Goal: Communication & Community: Answer question/provide support

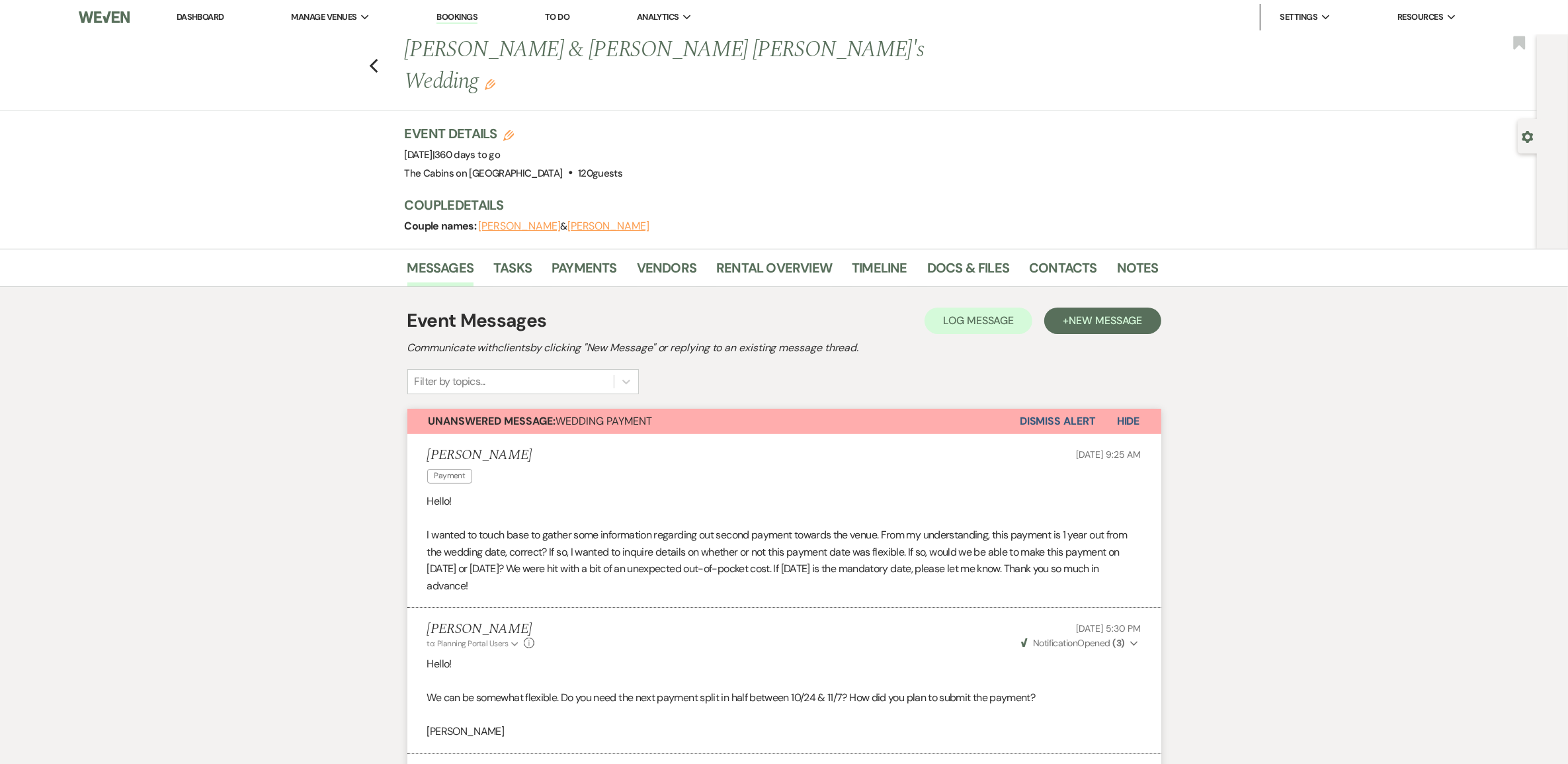
click at [219, 18] on link "Dashboard" at bounding box center [200, 17] width 48 height 11
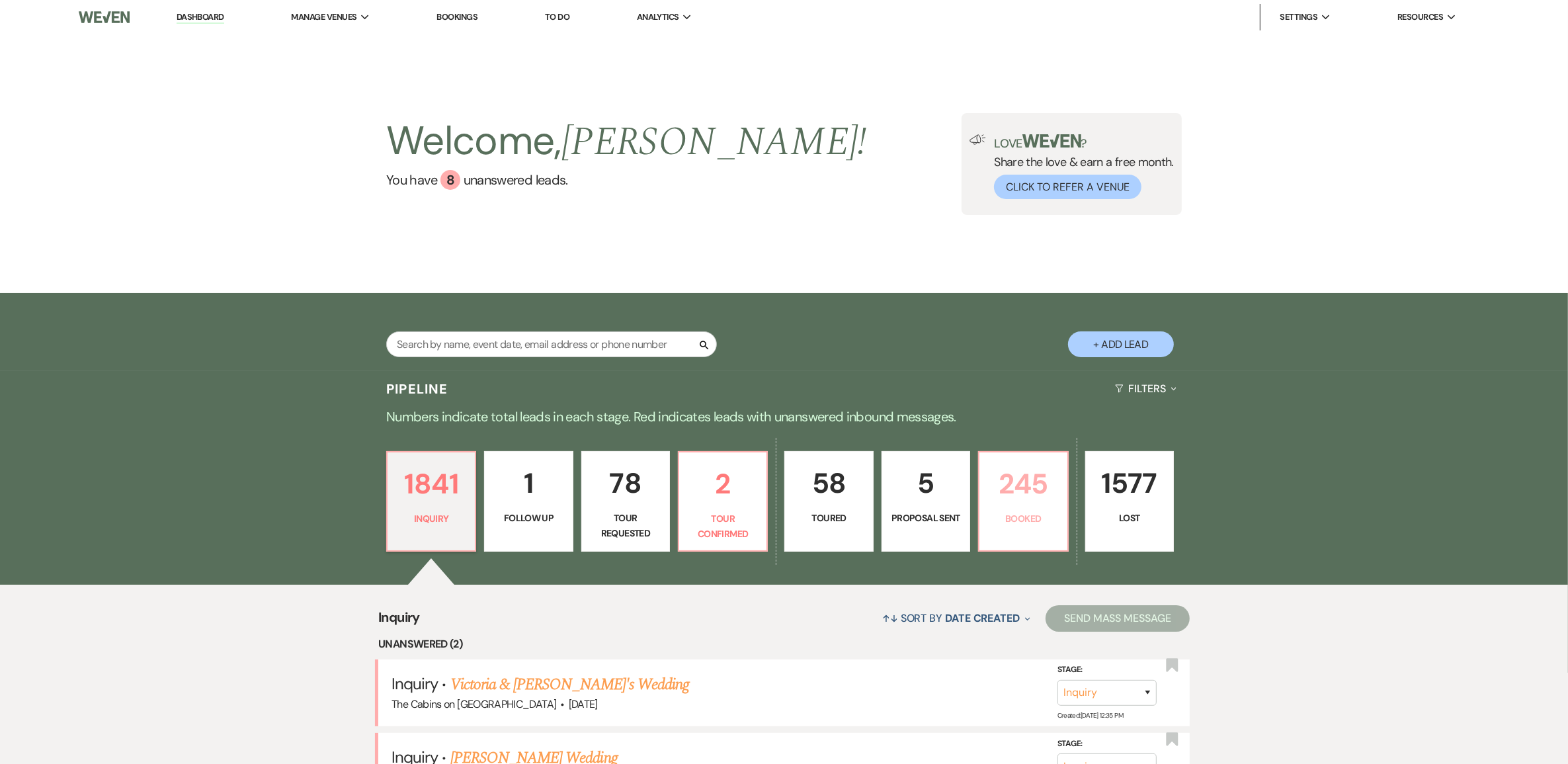
click at [1042, 506] on p "245" at bounding box center [1024, 484] width 71 height 44
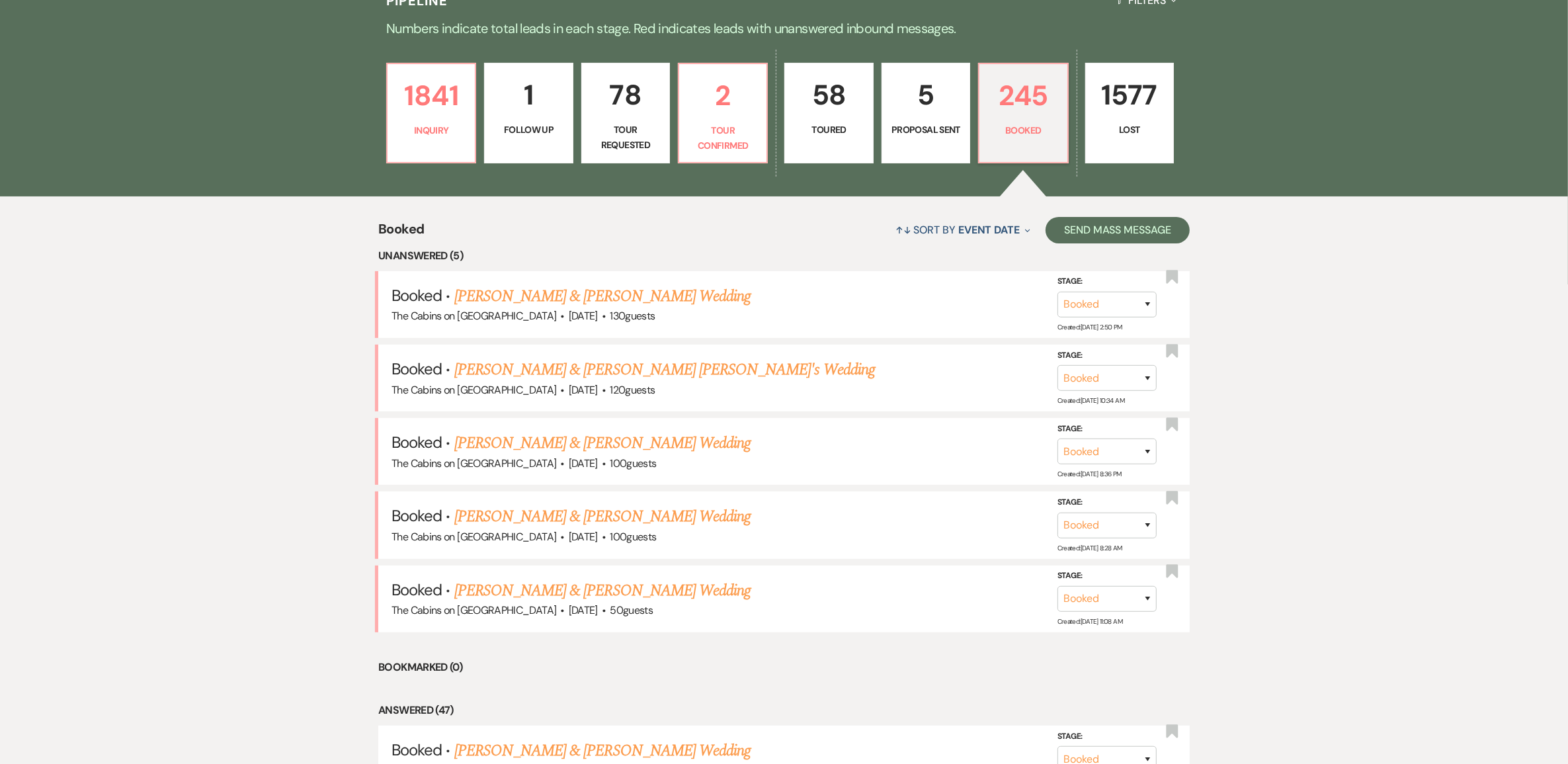
scroll to position [414, 0]
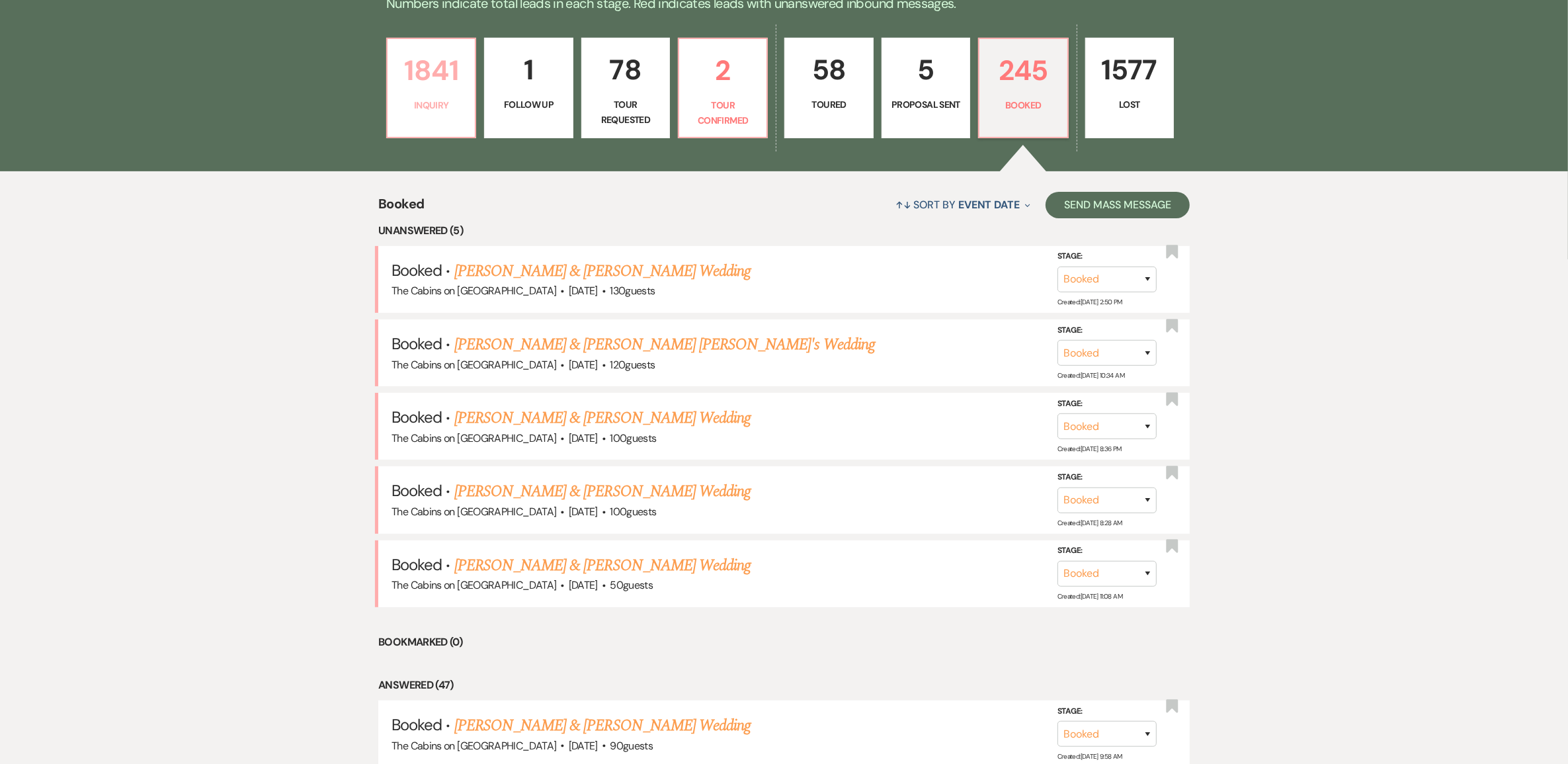
click at [427, 123] on link "1841 Inquiry" at bounding box center [431, 88] width 90 height 101
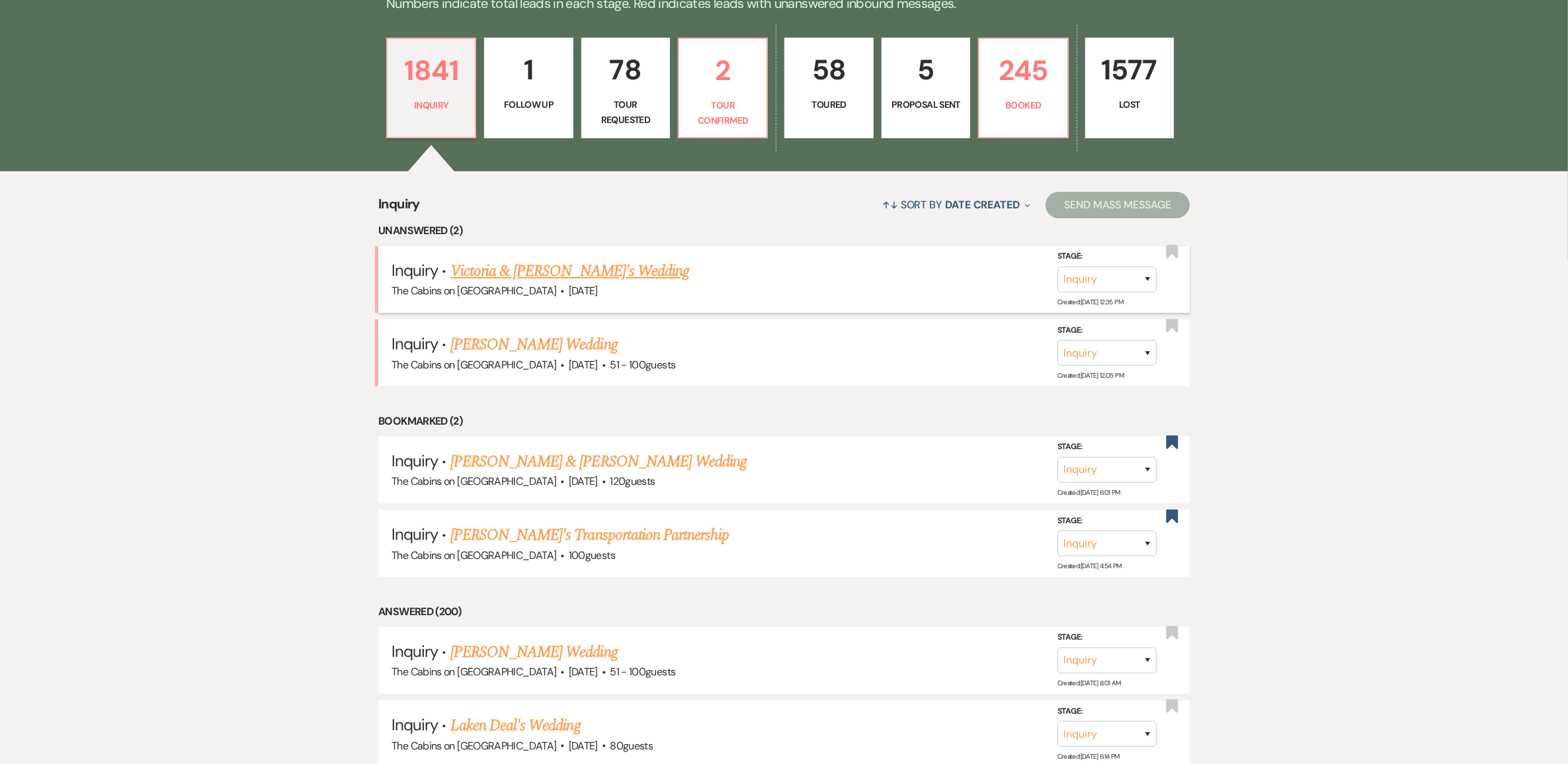
click at [532, 283] on link "Victoria & [PERSON_NAME]'s Wedding" at bounding box center [570, 271] width 239 height 24
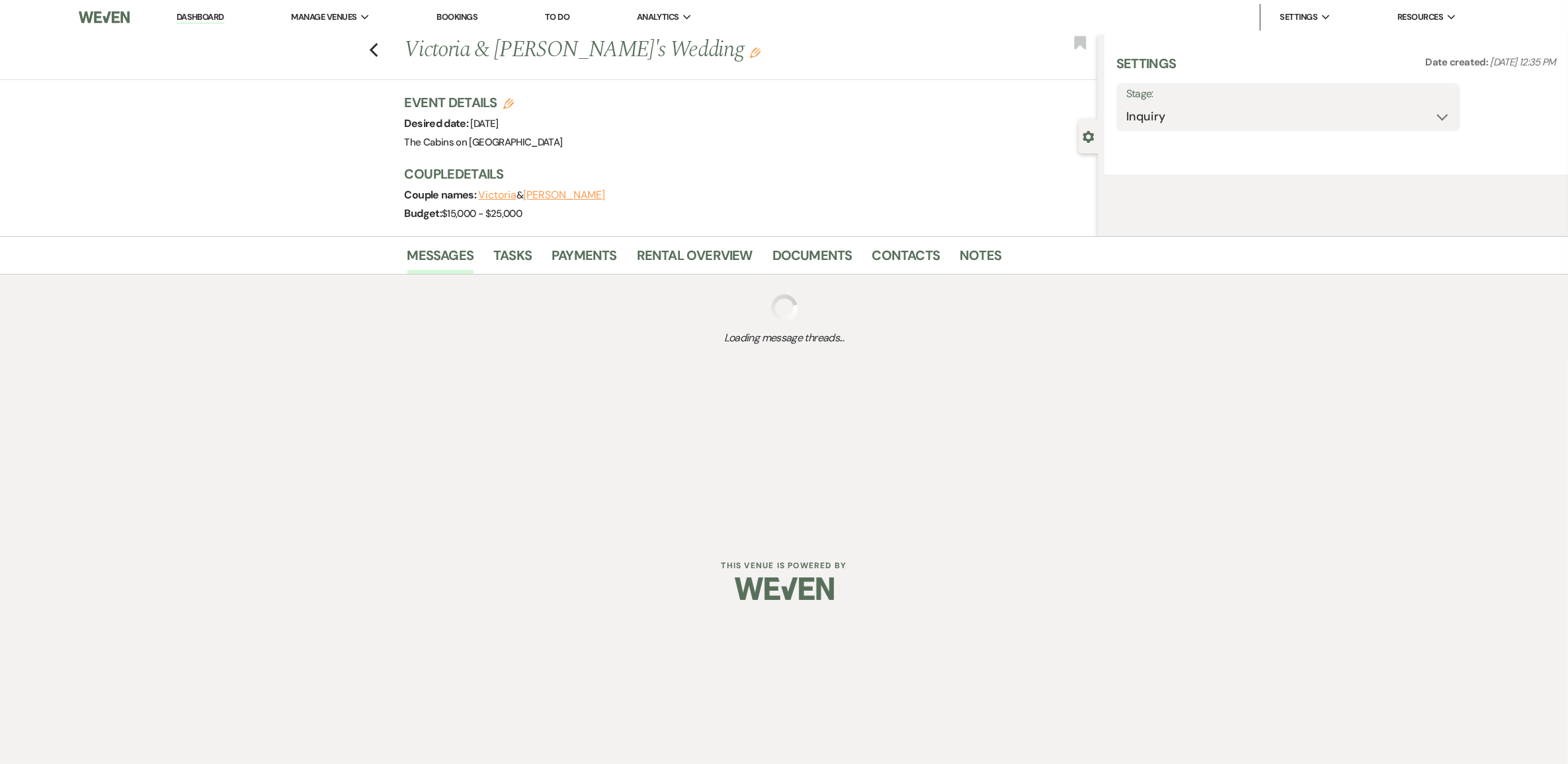
select select "5"
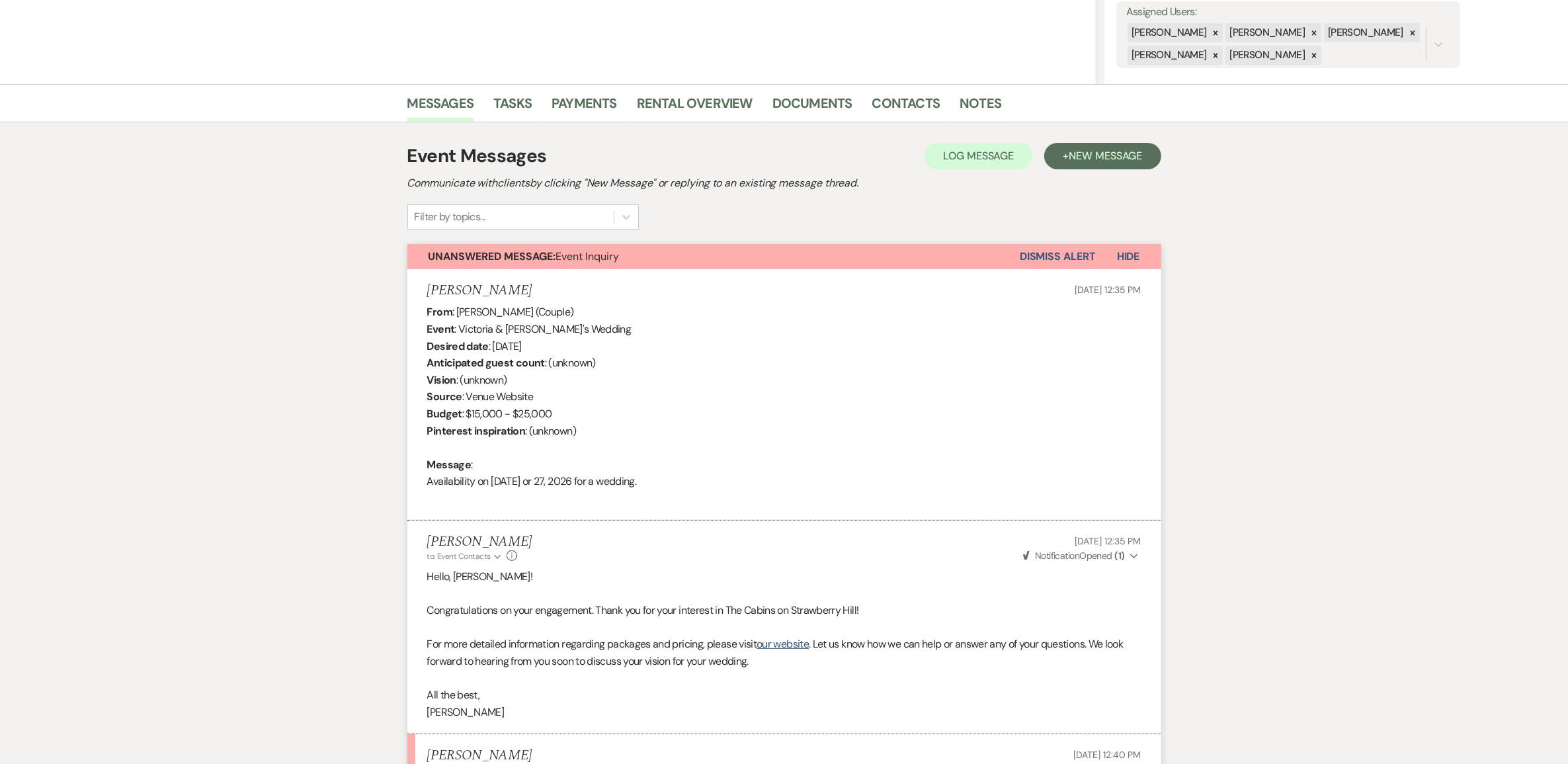
scroll to position [496, 0]
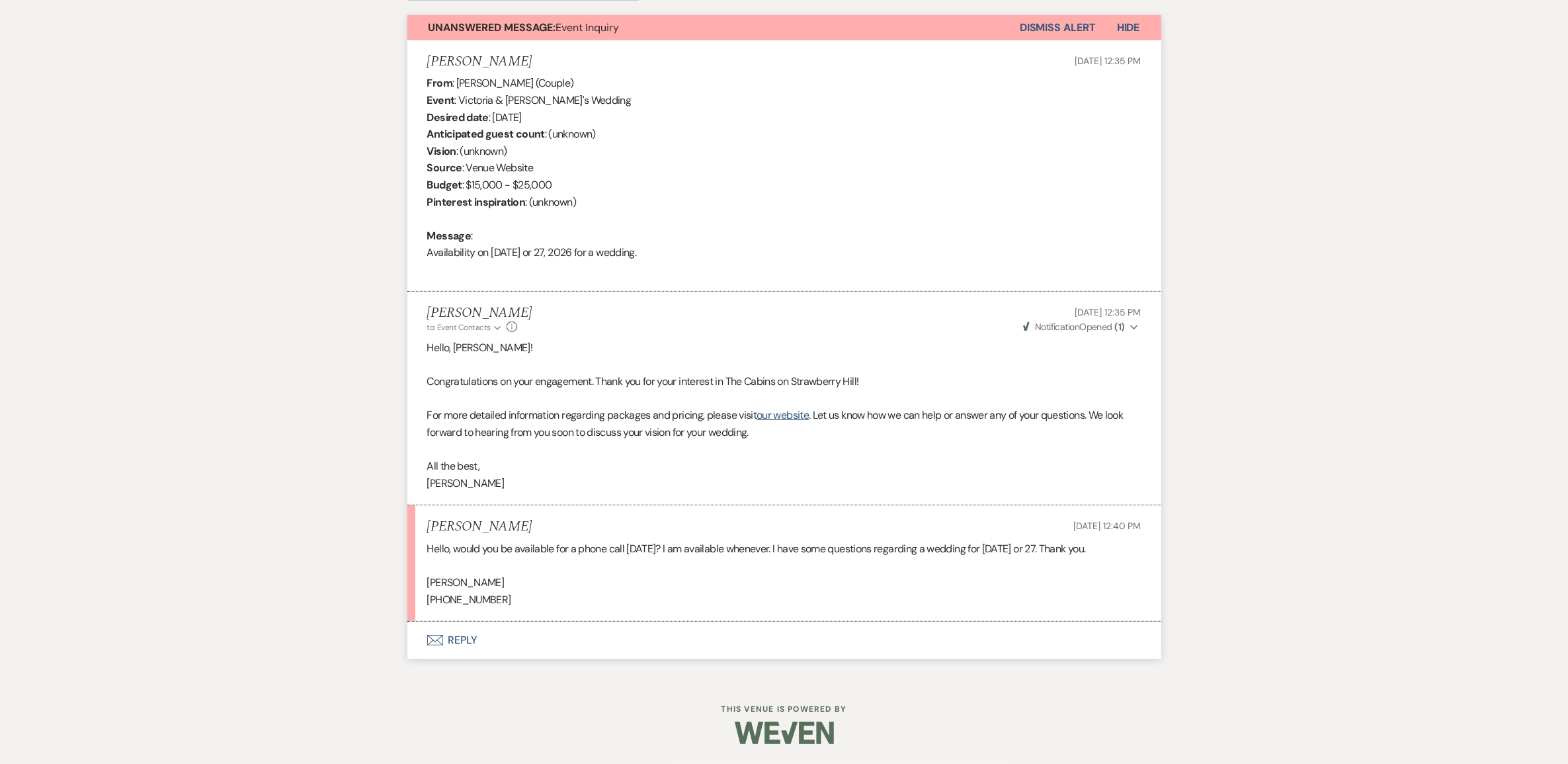
click at [465, 659] on button "Envelope Reply" at bounding box center [785, 640] width 754 height 37
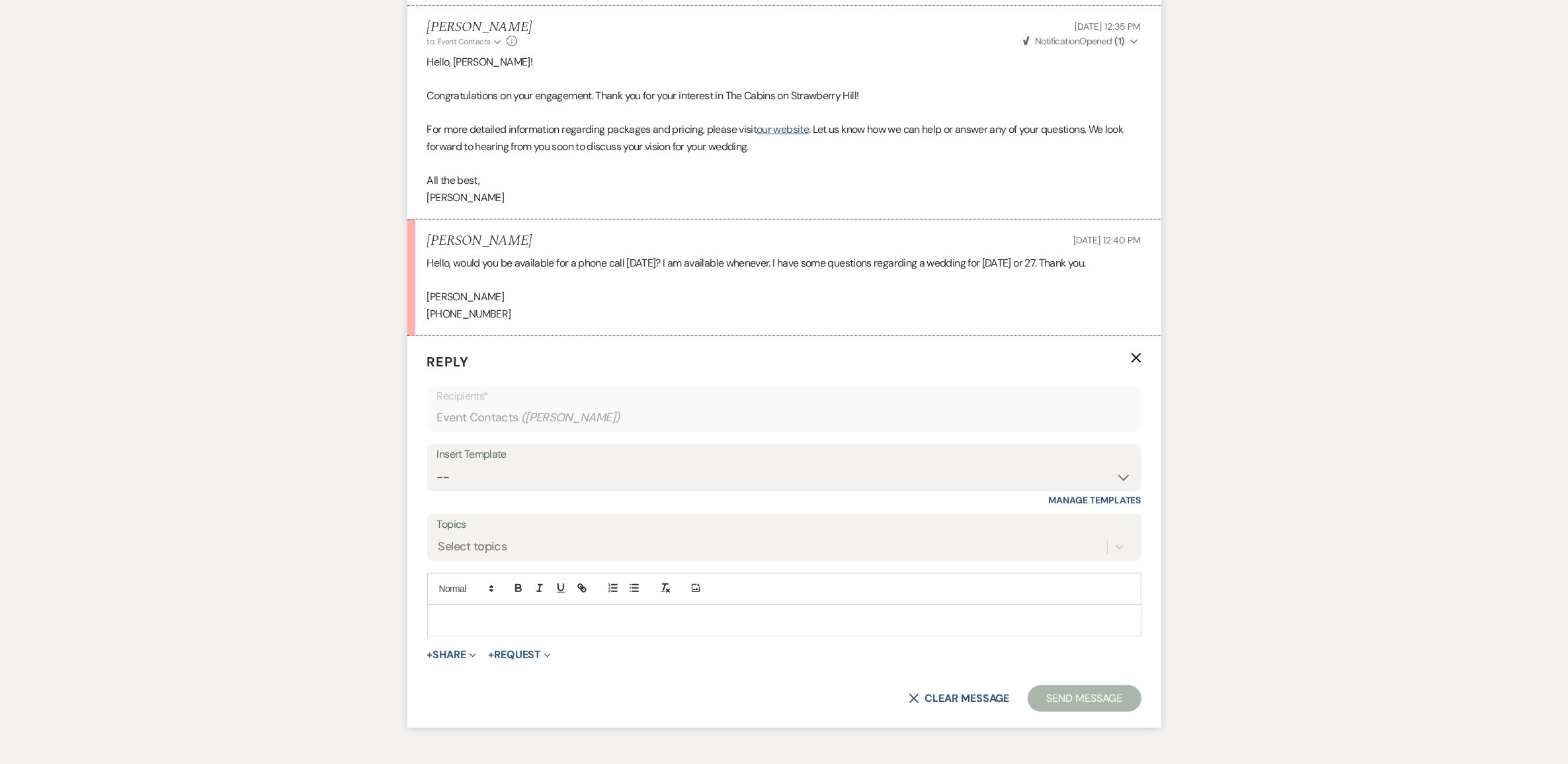
scroll to position [823, 0]
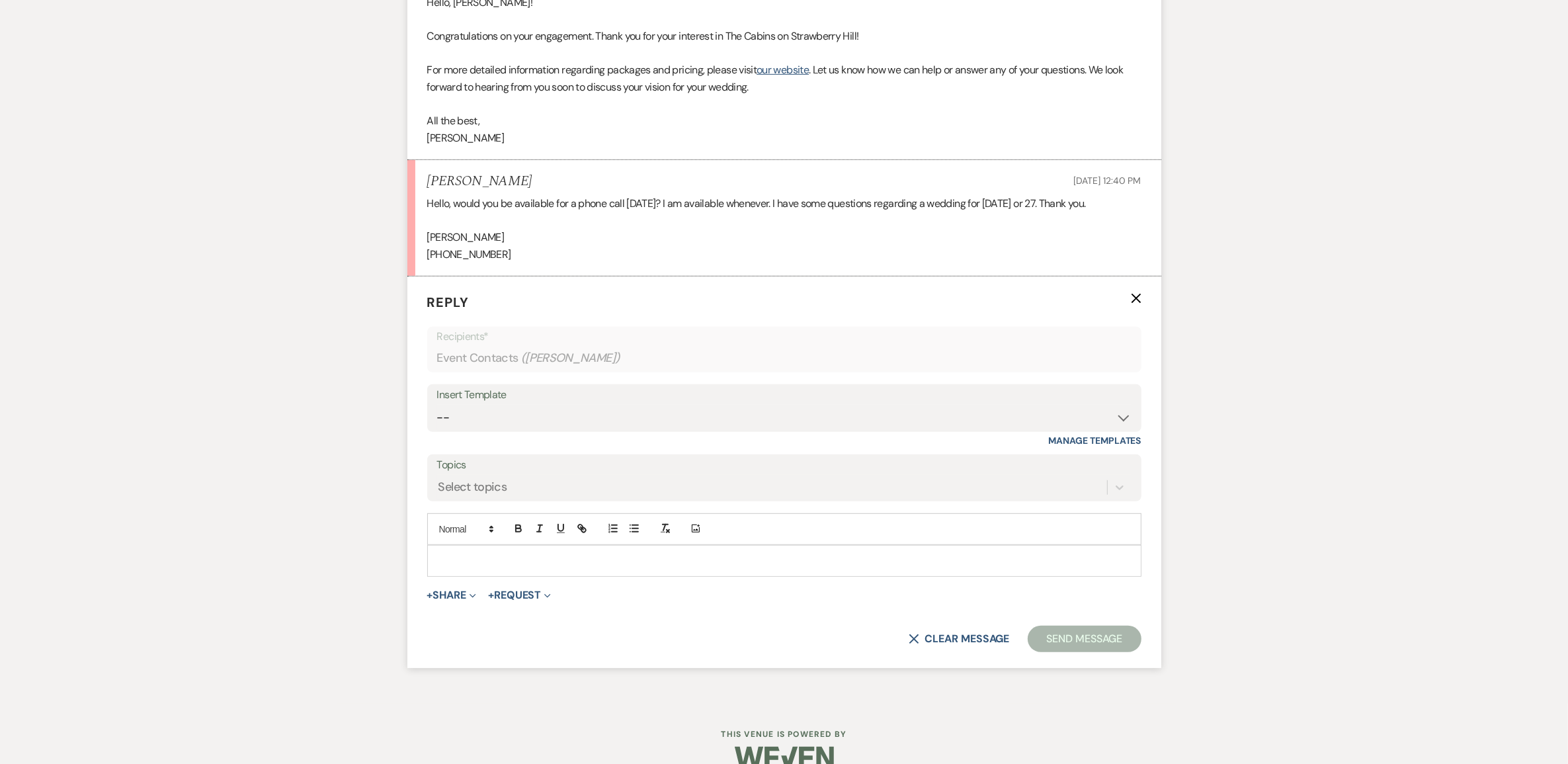
click at [477, 576] on div at bounding box center [785, 561] width 713 height 30
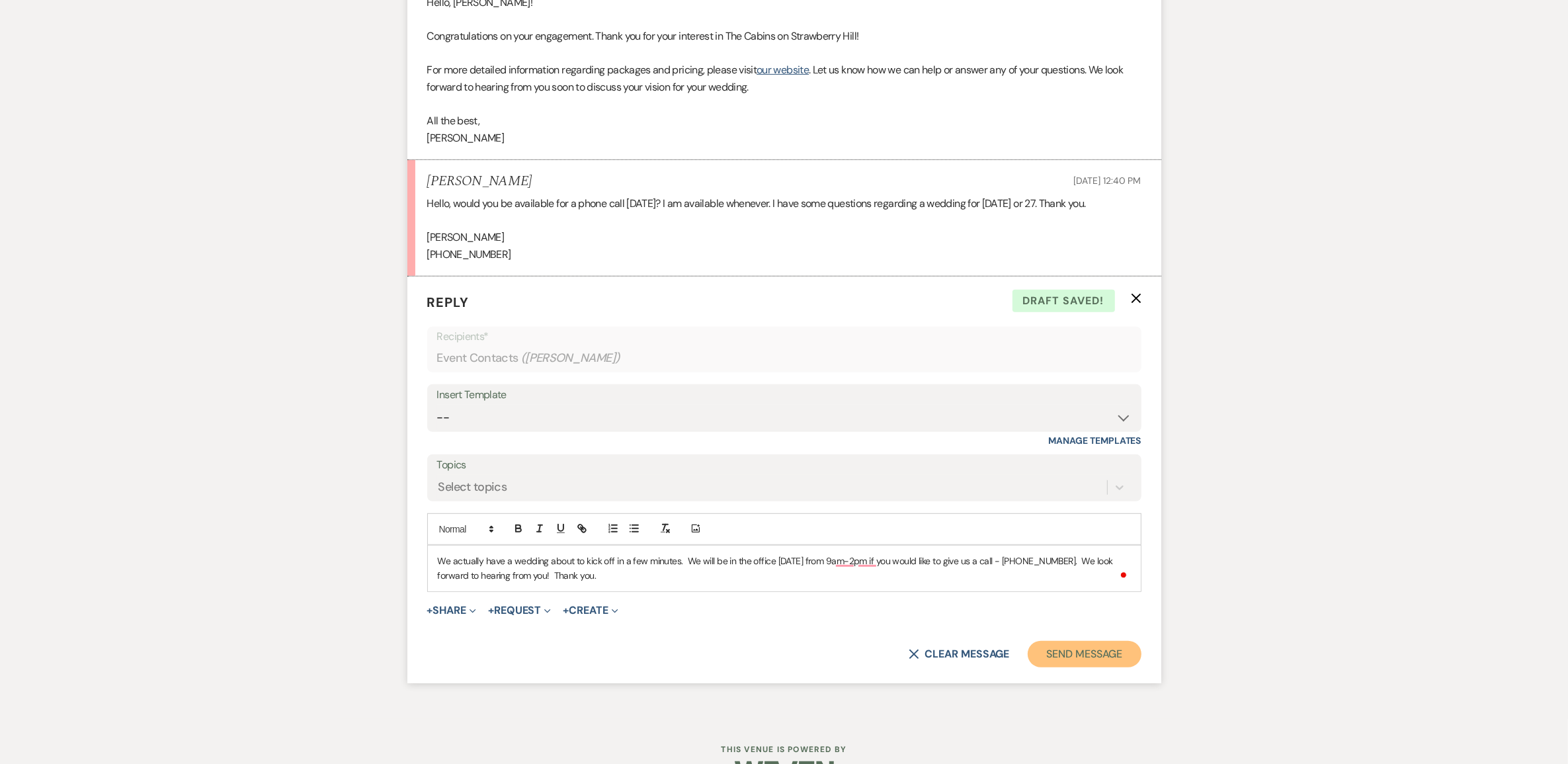
click at [1071, 668] on button "Send Message" at bounding box center [1084, 655] width 113 height 27
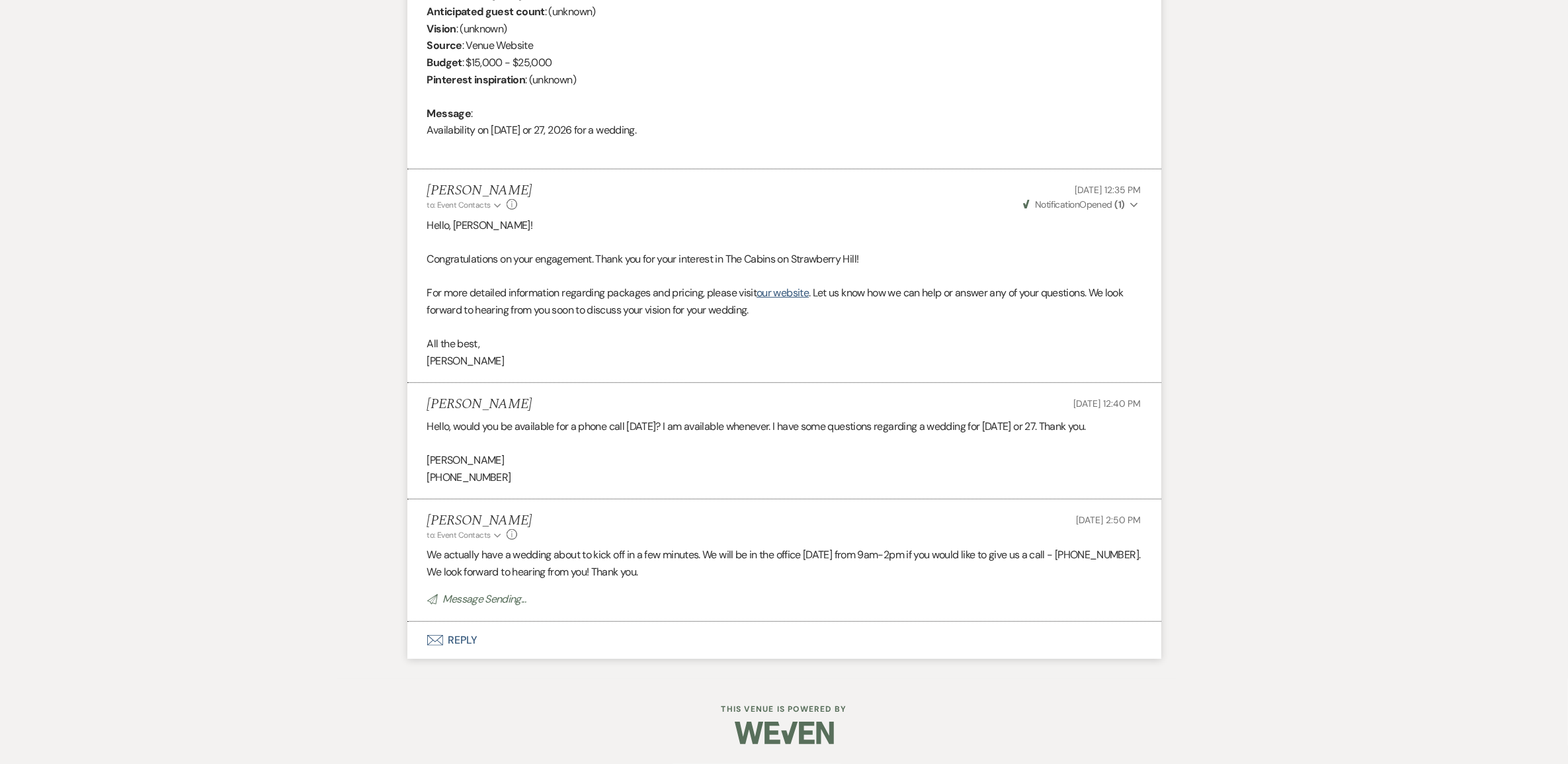
scroll to position [623, 0]
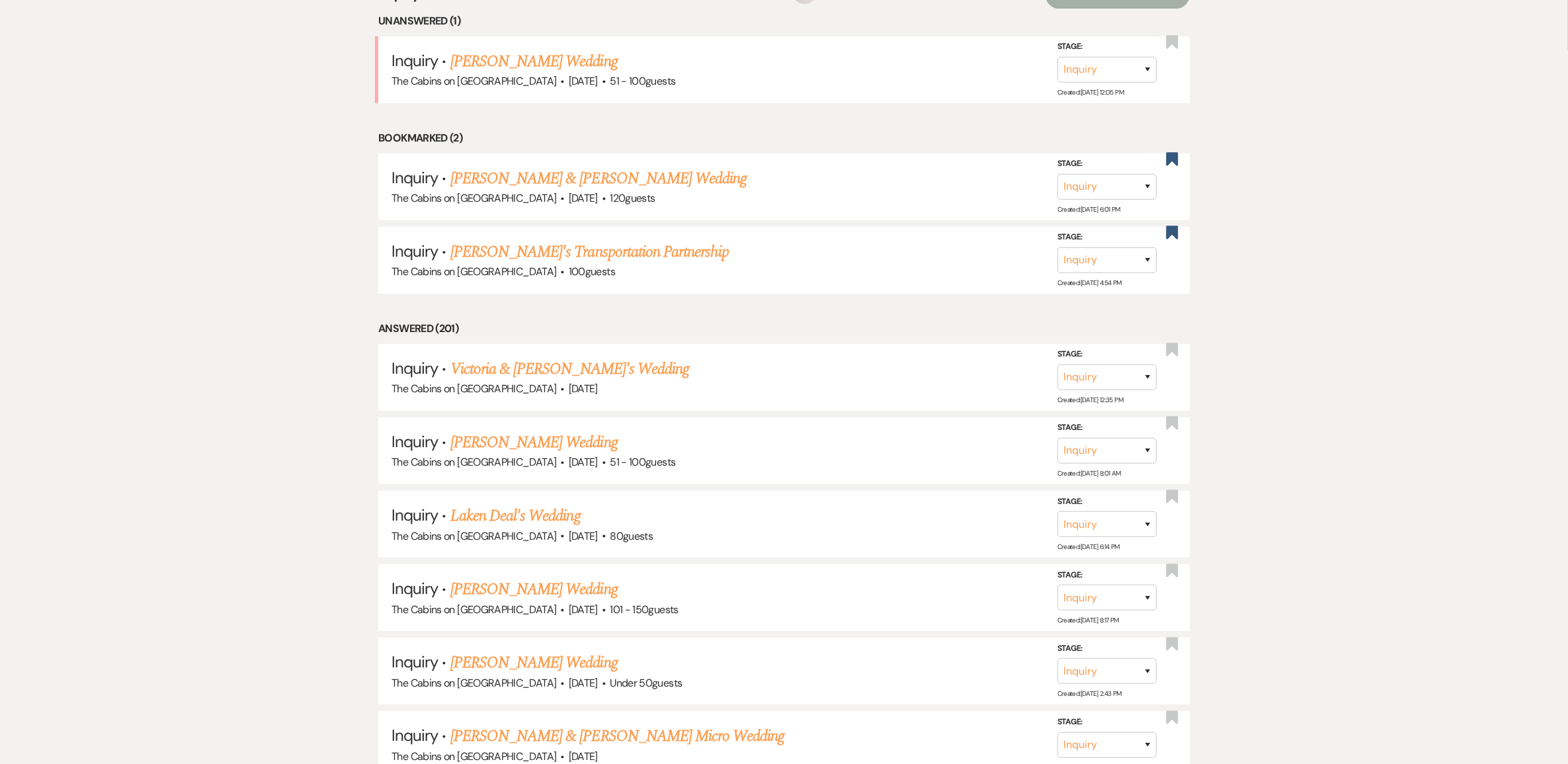
scroll to position [414, 0]
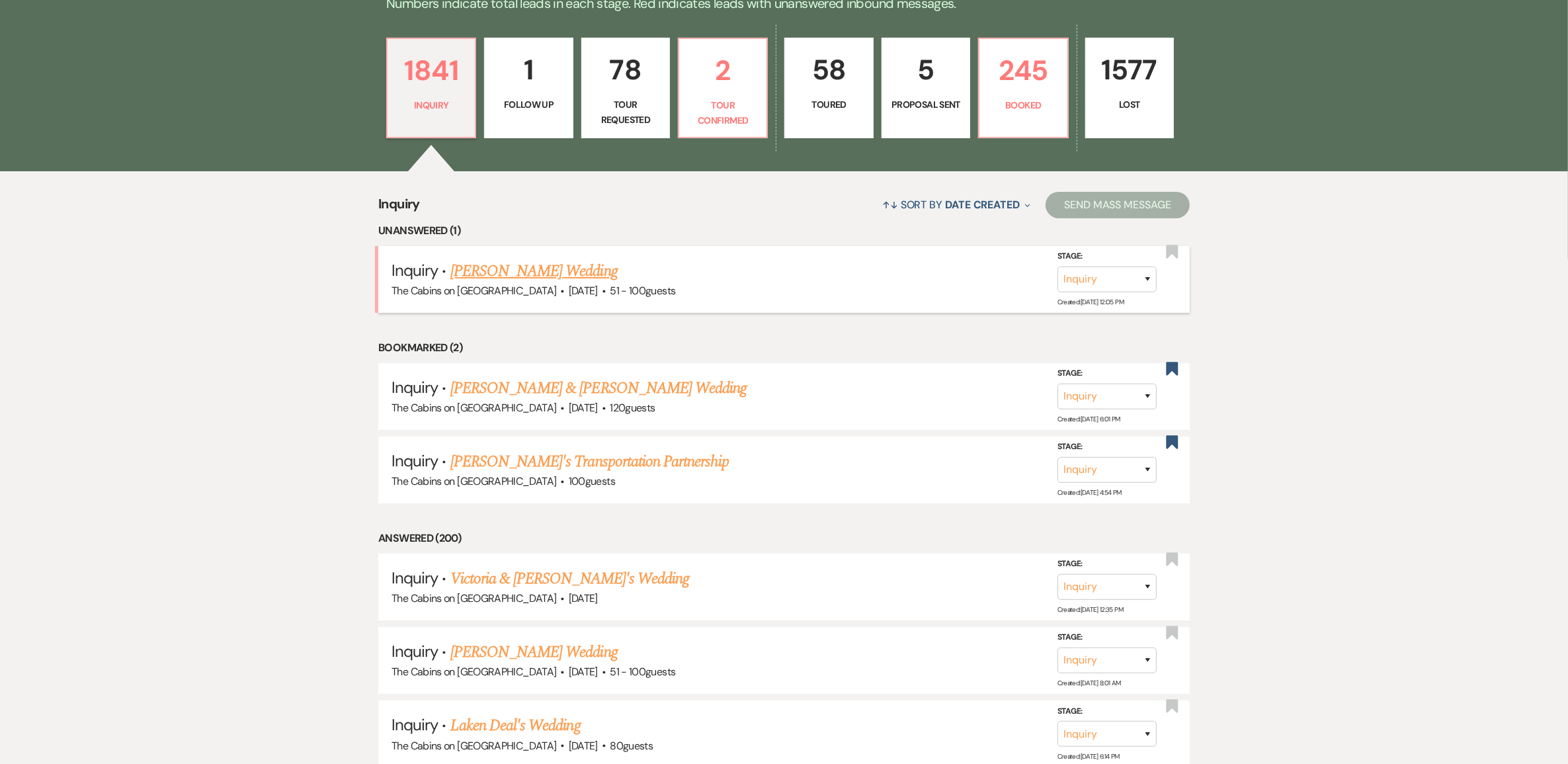
click at [550, 283] on link "[PERSON_NAME] Wedding" at bounding box center [534, 271] width 167 height 24
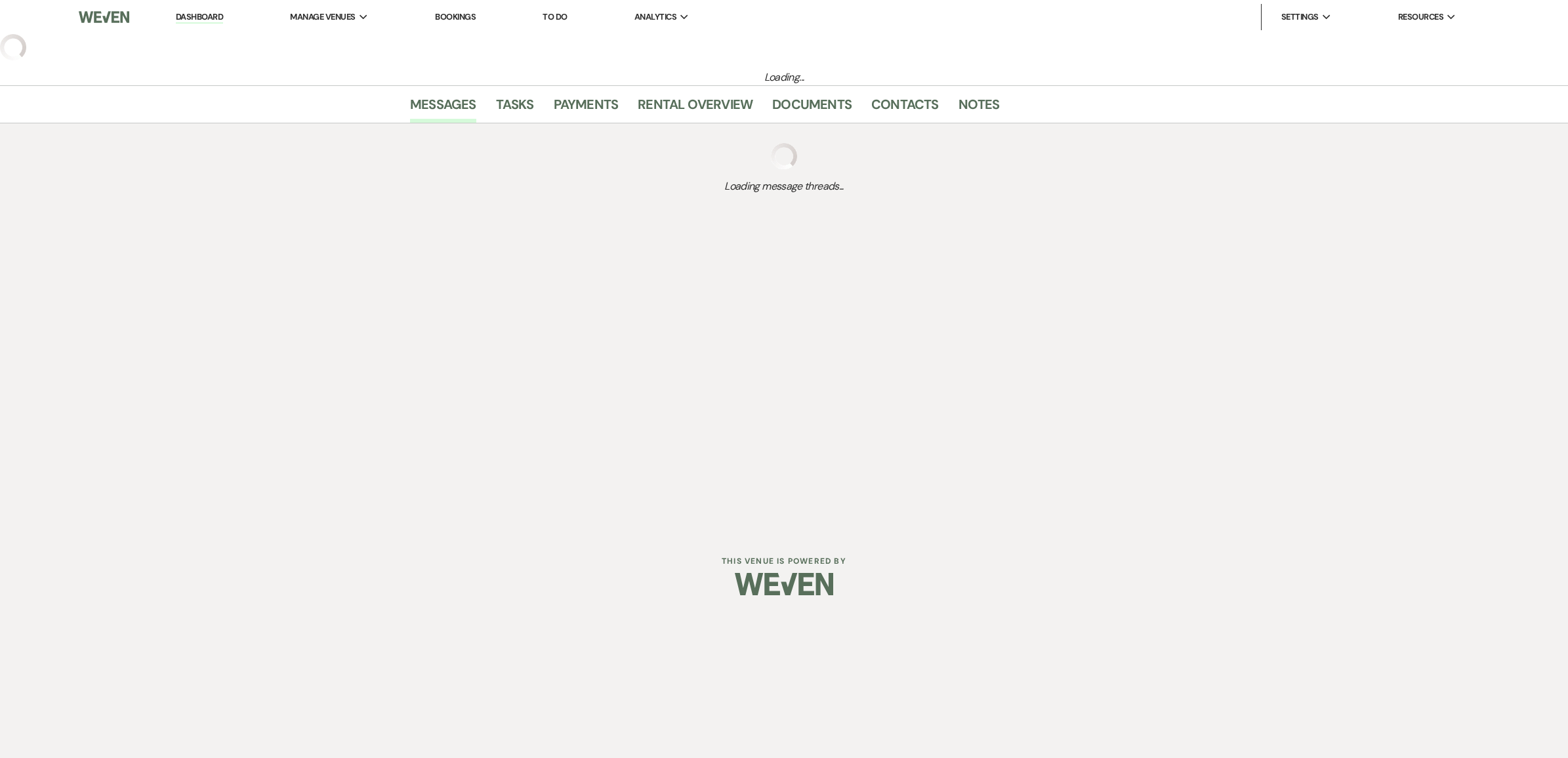
select select "2"
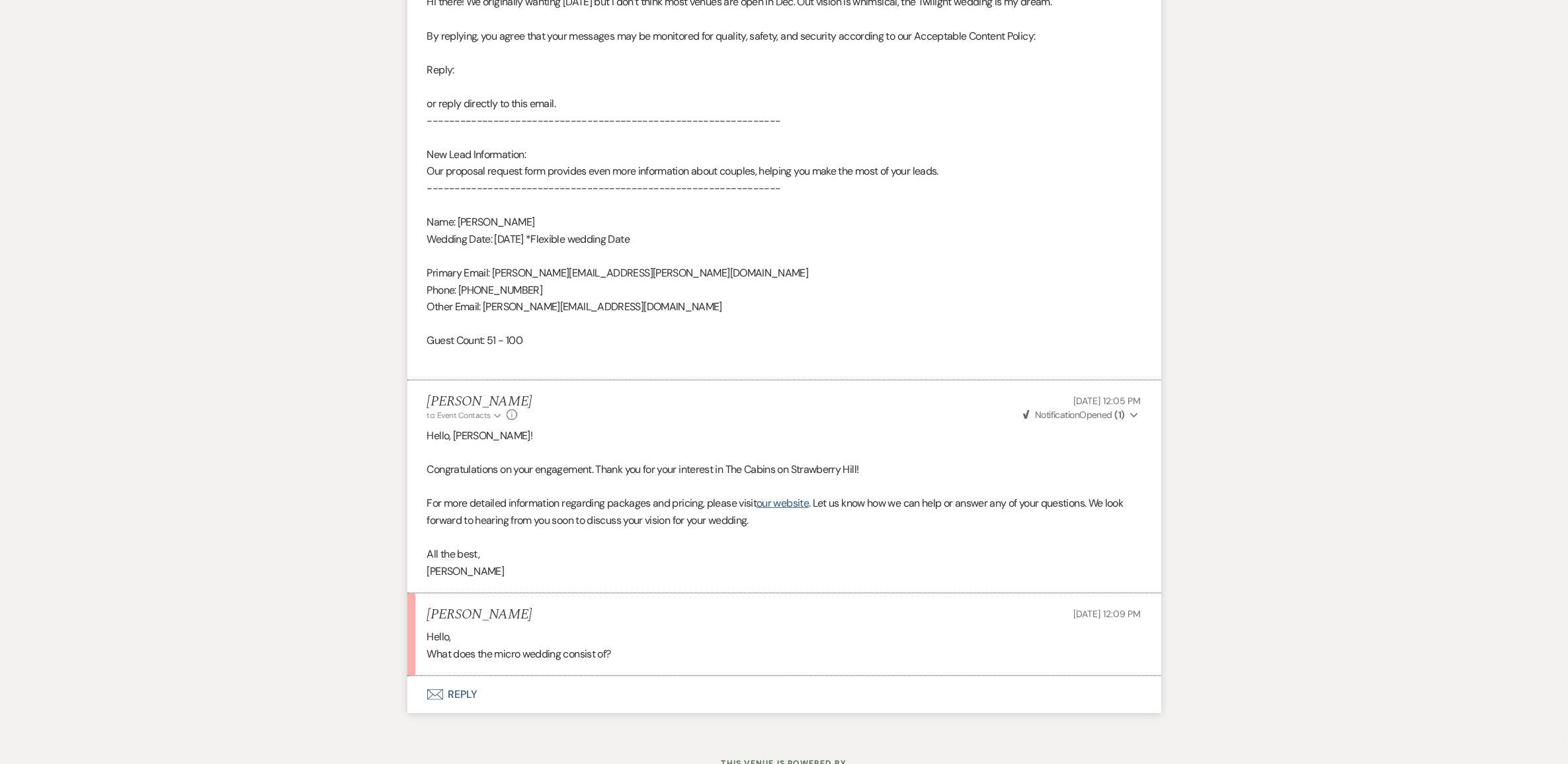
scroll to position [827, 0]
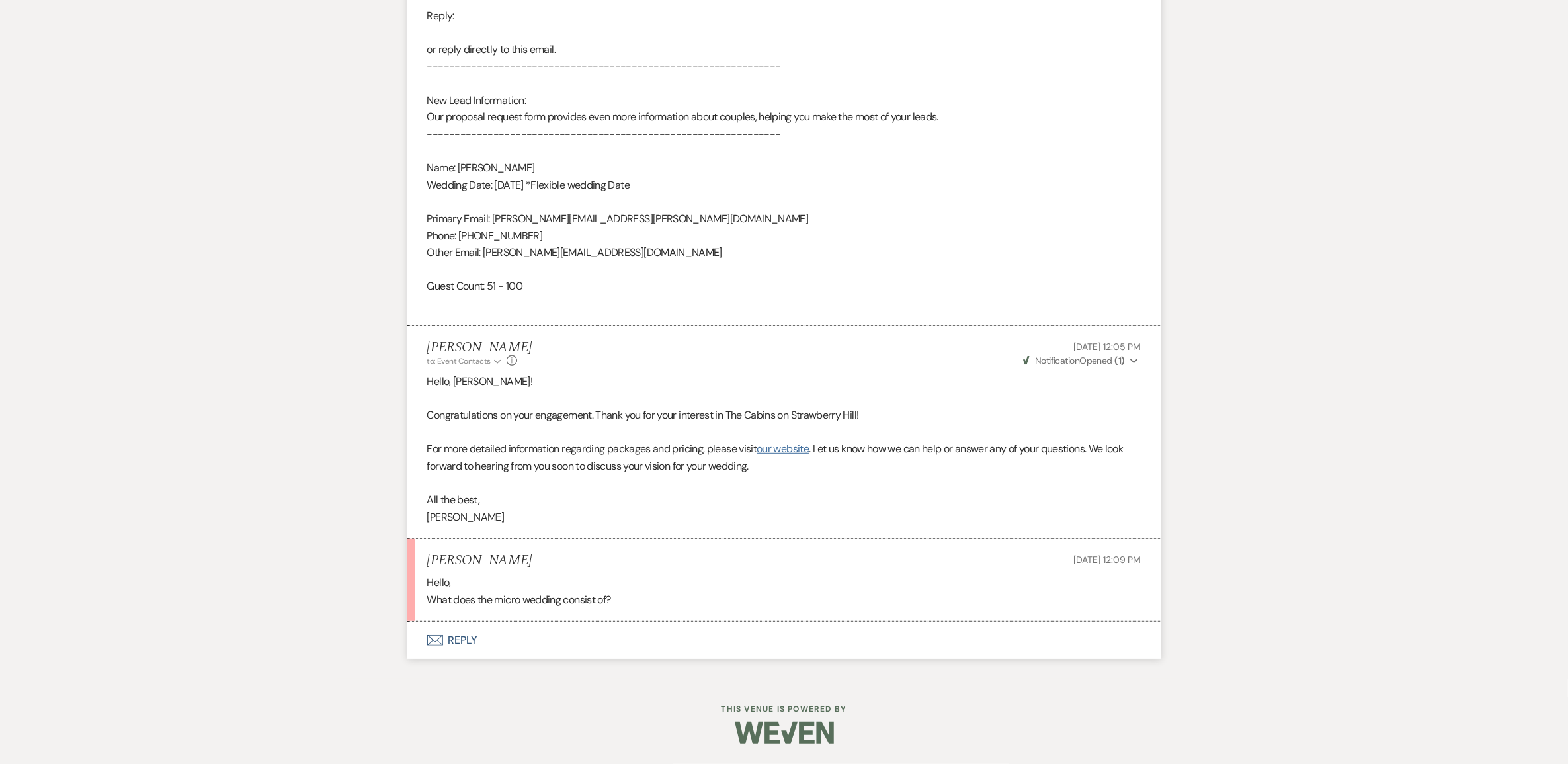
click at [780, 456] on link "our website" at bounding box center [783, 449] width 53 height 14
click at [461, 659] on button "Envelope Reply" at bounding box center [785, 640] width 754 height 37
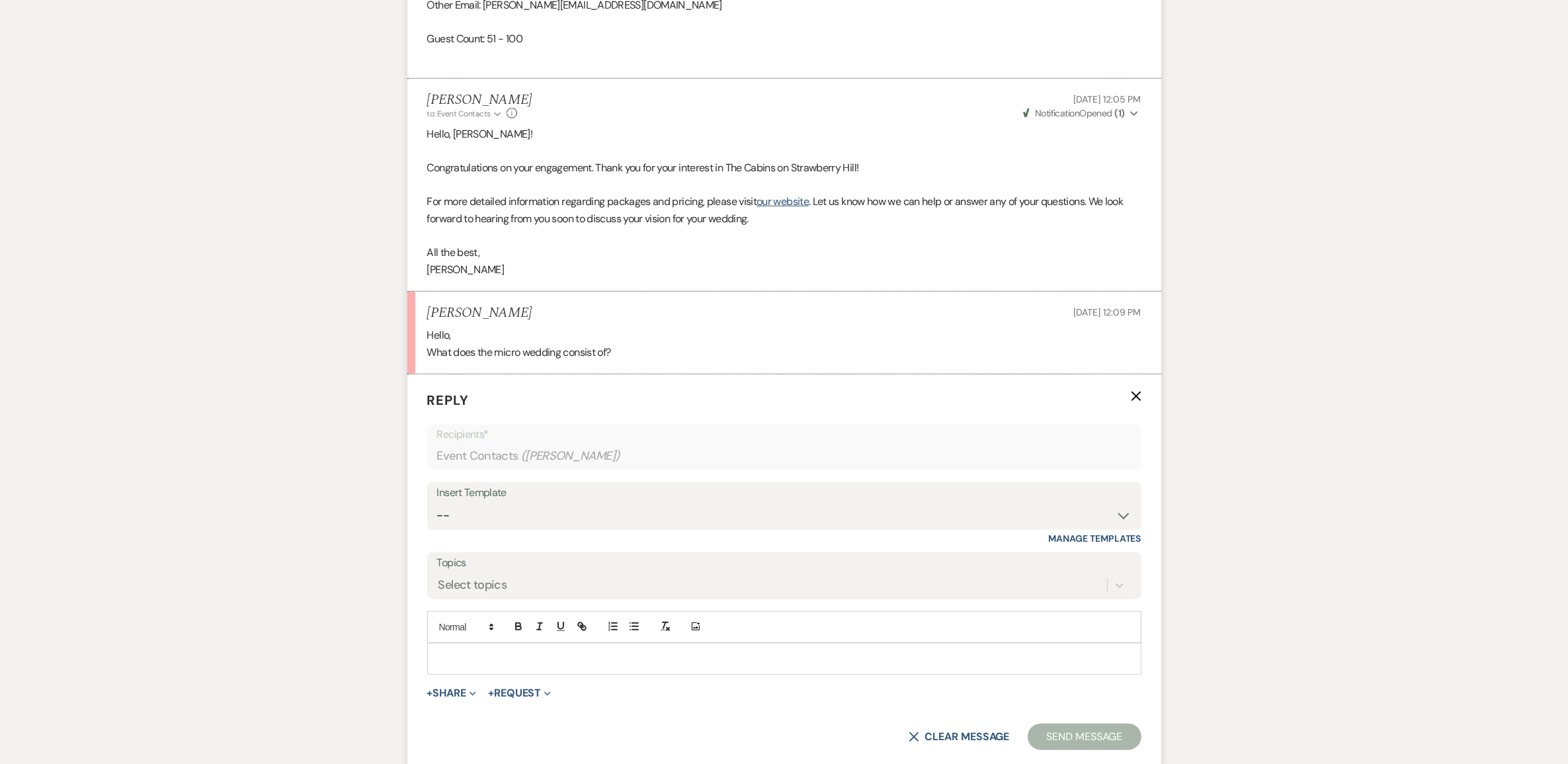
scroll to position [1285, 0]
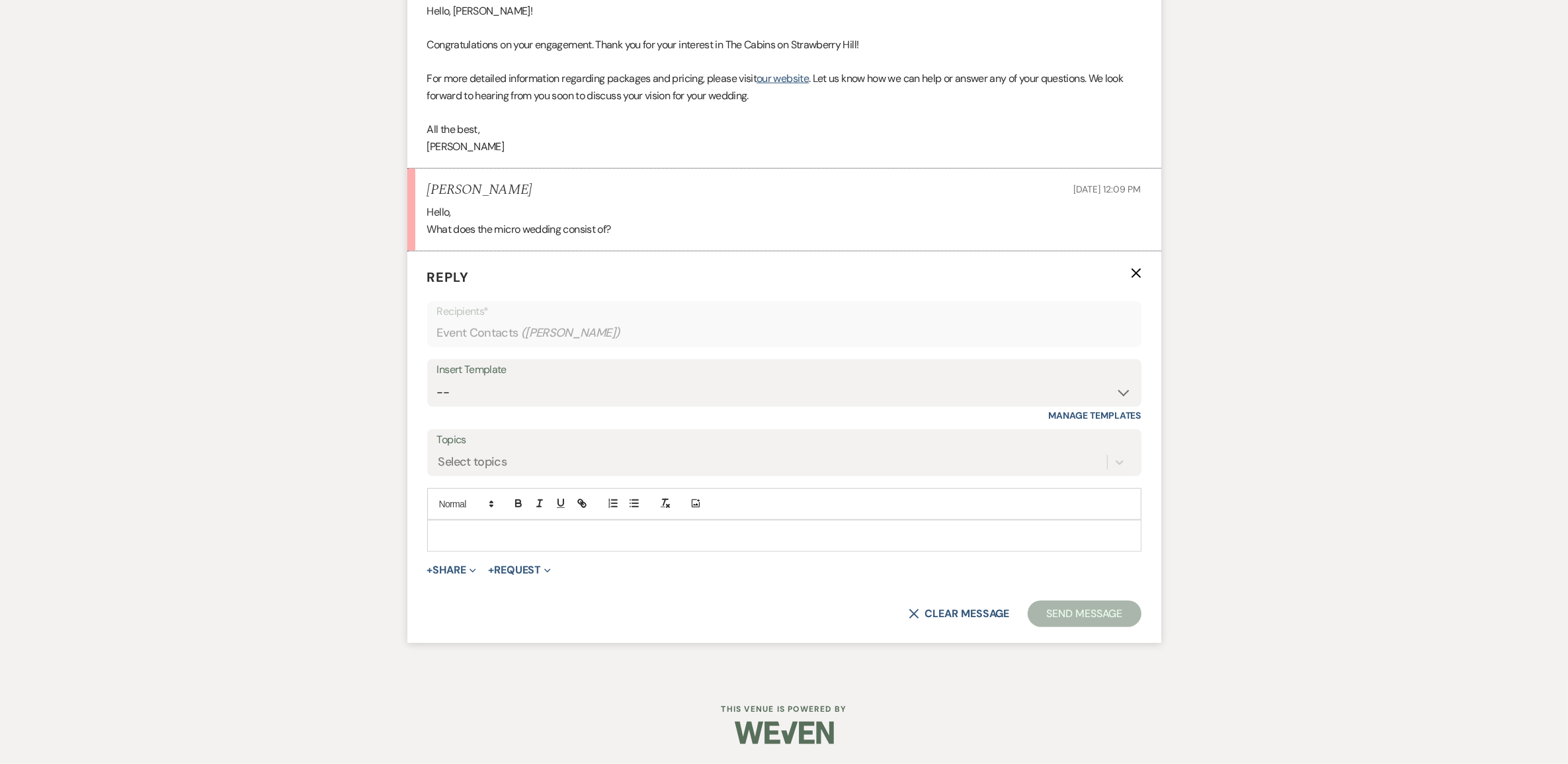
click at [496, 528] on p at bounding box center [784, 536] width 693 height 15
click at [592, 380] on select "-- Initial Inquiry Response Tour Request Response Follow Up Copy of Initial Inq…" at bounding box center [784, 393] width 694 height 26
select select "6150"
click at [437, 380] on select "-- Initial Inquiry Response Tour Request Response Follow Up Copy of Initial Inq…" at bounding box center [784, 393] width 694 height 26
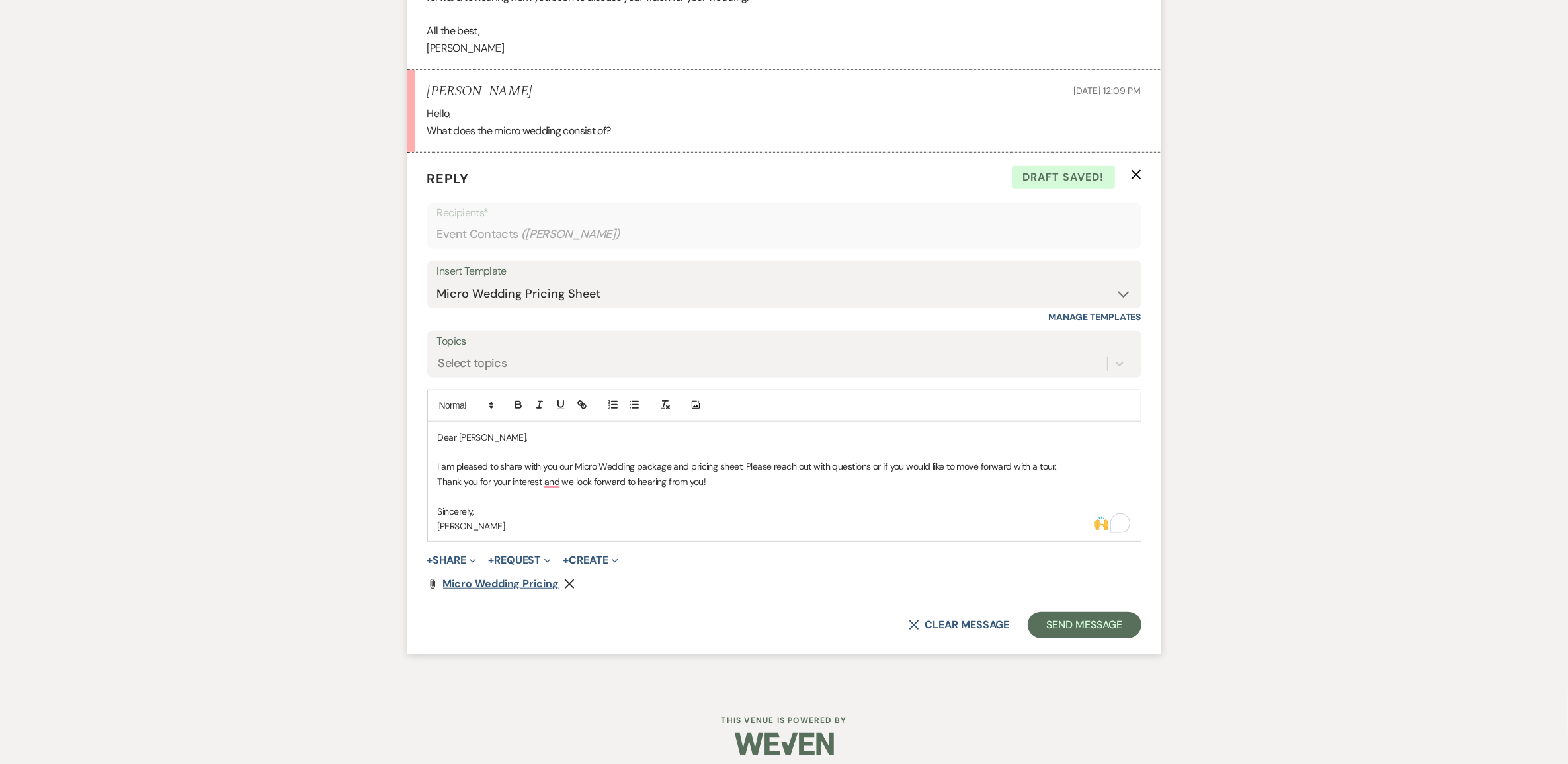
click at [511, 591] on span "Micro Wedding Pricing" at bounding box center [501, 584] width 116 height 14
click at [1038, 639] on button "Send Message" at bounding box center [1084, 625] width 113 height 27
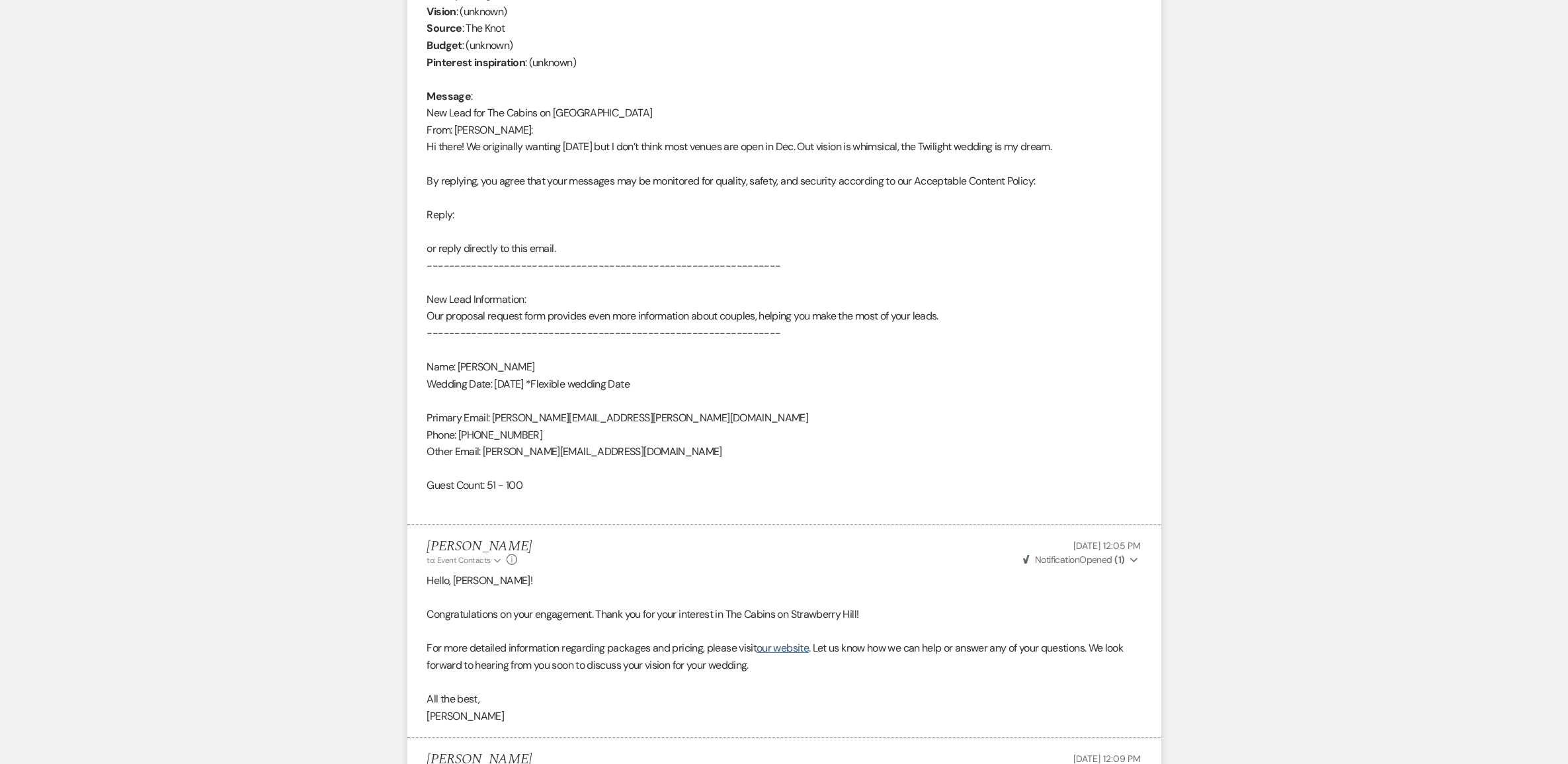
scroll to position [589, 0]
